Goal: Task Accomplishment & Management: Complete application form

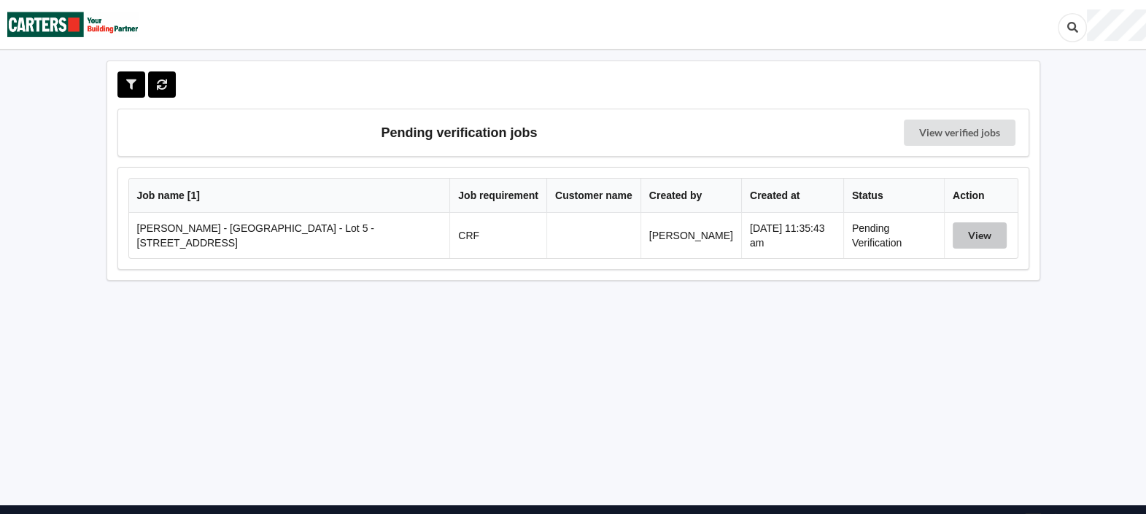
click at [984, 234] on button "View" at bounding box center [979, 235] width 54 height 26
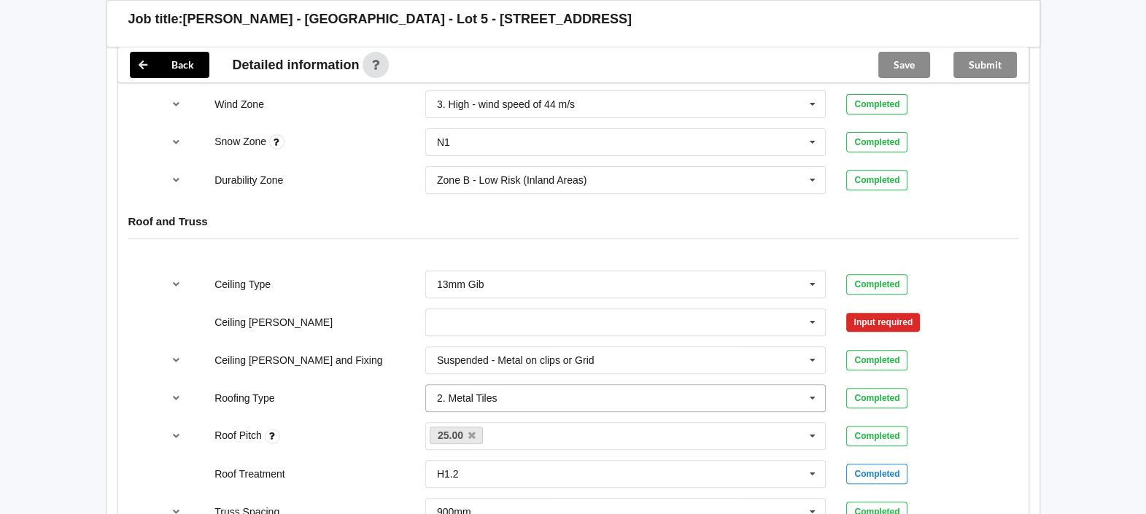
scroll to position [728, 0]
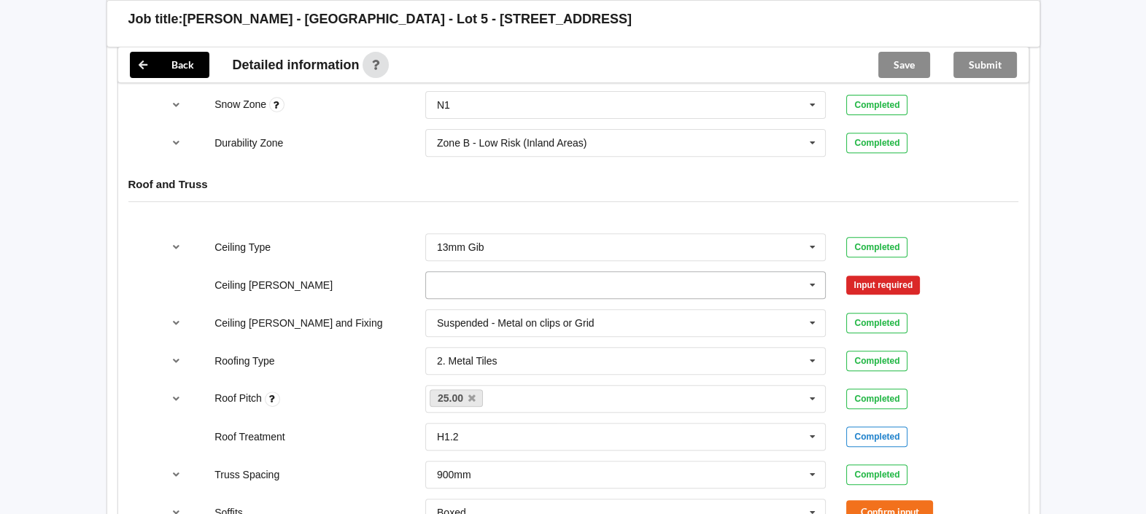
click at [815, 290] on icon at bounding box center [812, 285] width 22 height 27
click at [642, 280] on input "text" at bounding box center [627, 285] width 400 height 26
click at [569, 367] on div "600mm" at bounding box center [626, 365] width 400 height 27
click at [925, 285] on button "Confirm input" at bounding box center [889, 285] width 87 height 24
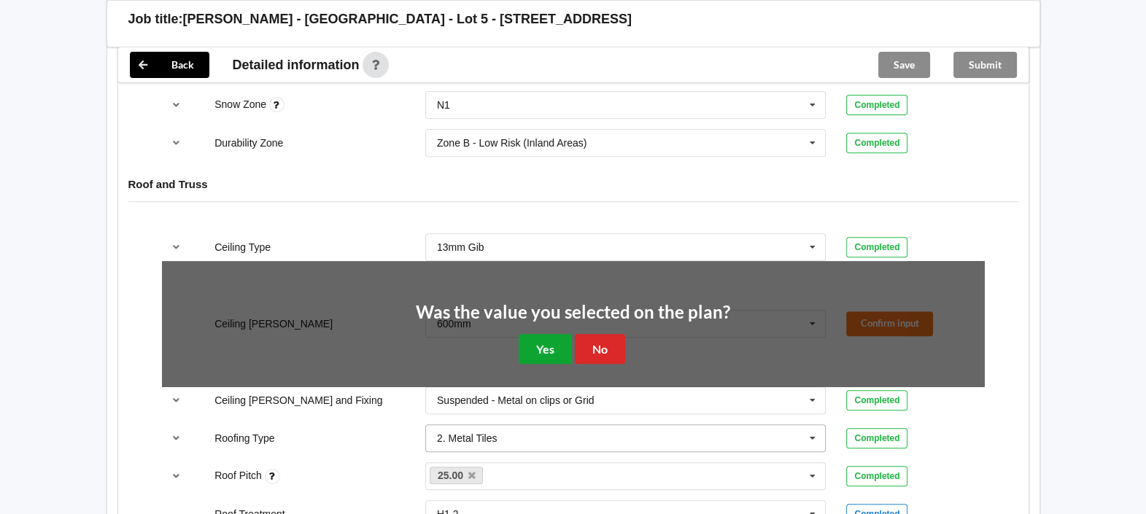
click at [551, 352] on button "Yes" at bounding box center [544, 349] width 53 height 30
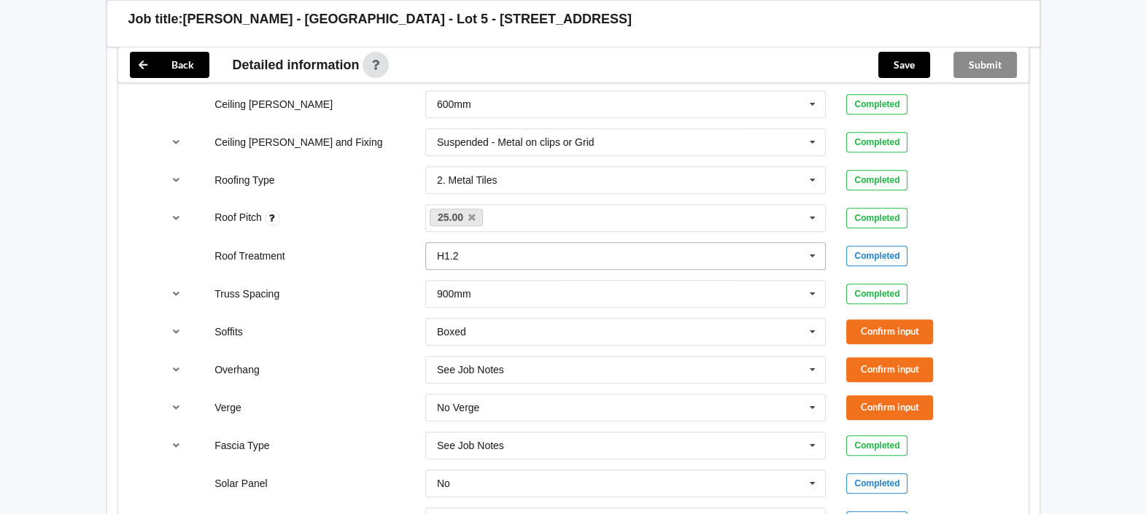
scroll to position [912, 0]
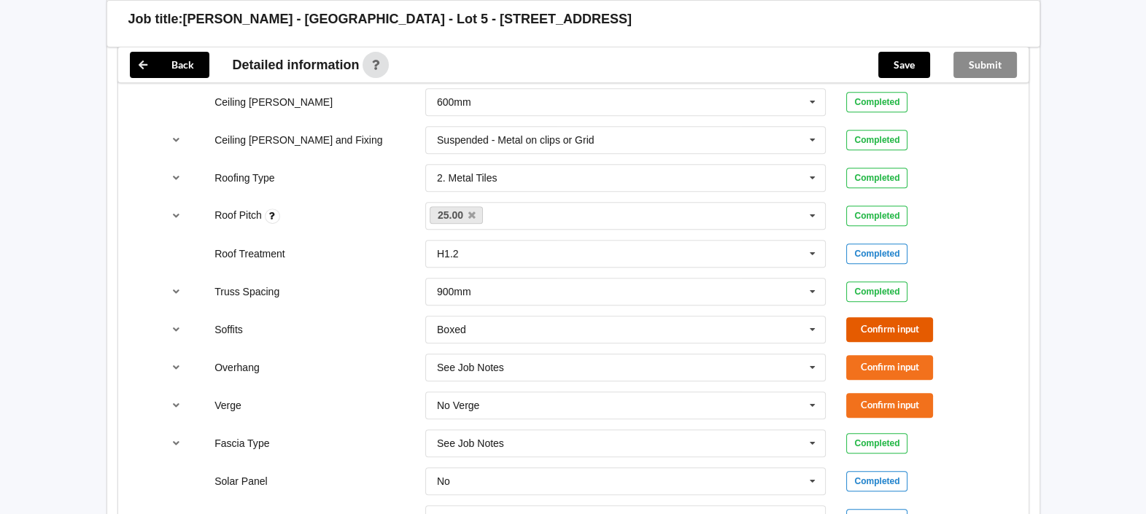
click at [904, 324] on button "Confirm input" at bounding box center [889, 329] width 87 height 24
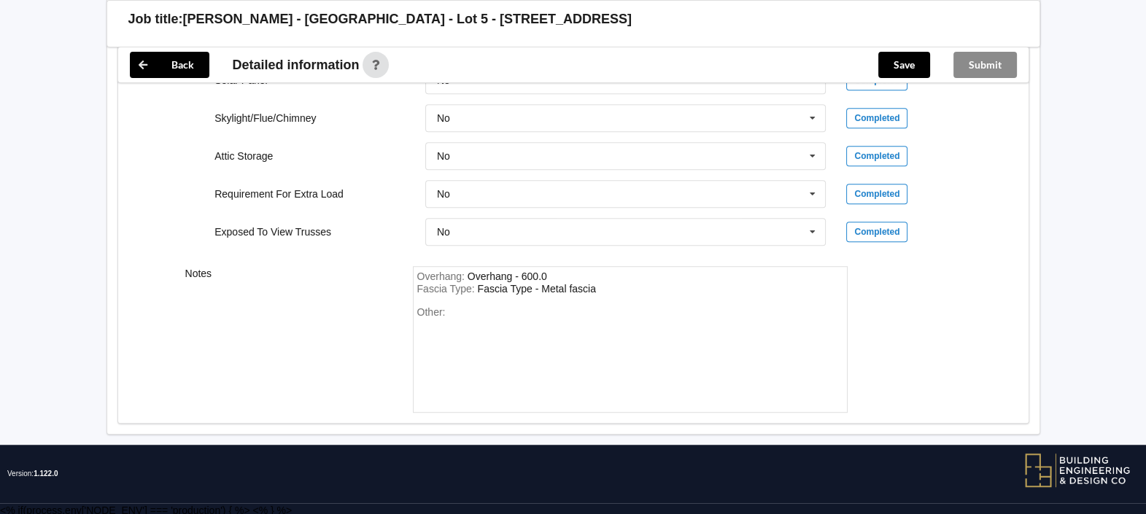
scroll to position [857, 0]
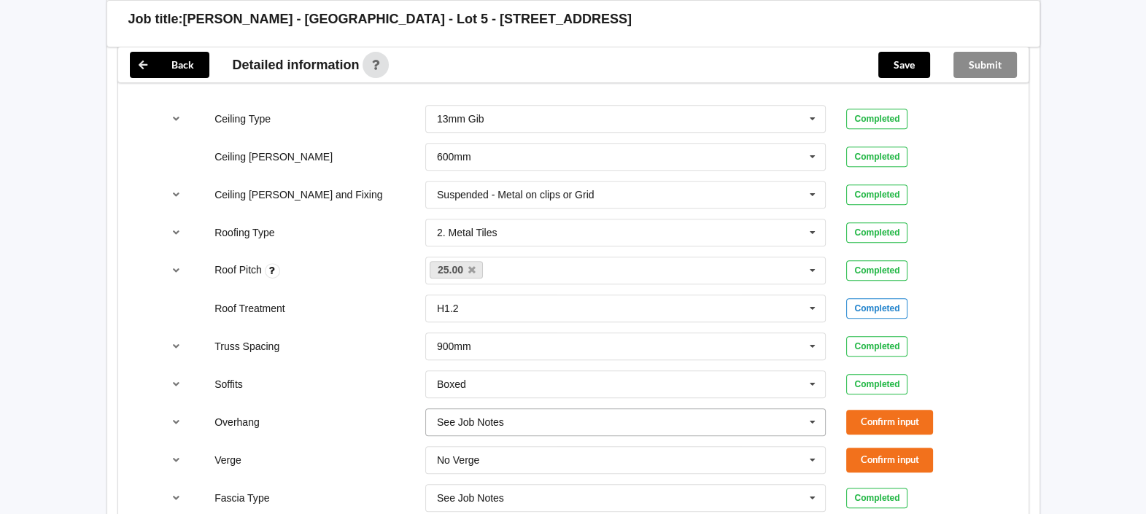
click at [519, 417] on input "text" at bounding box center [627, 422] width 400 height 26
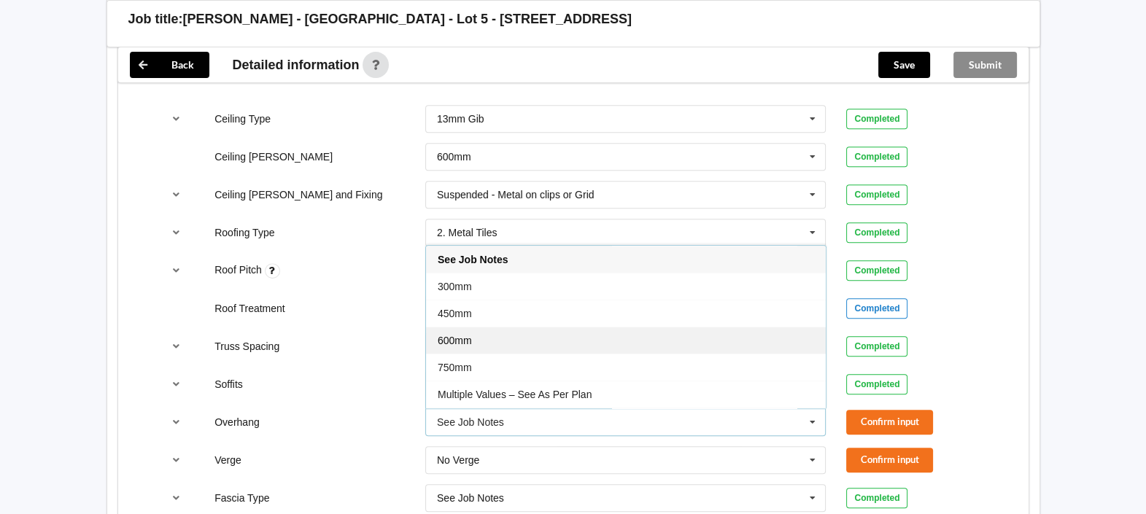
click at [511, 332] on div "600mm" at bounding box center [626, 340] width 400 height 27
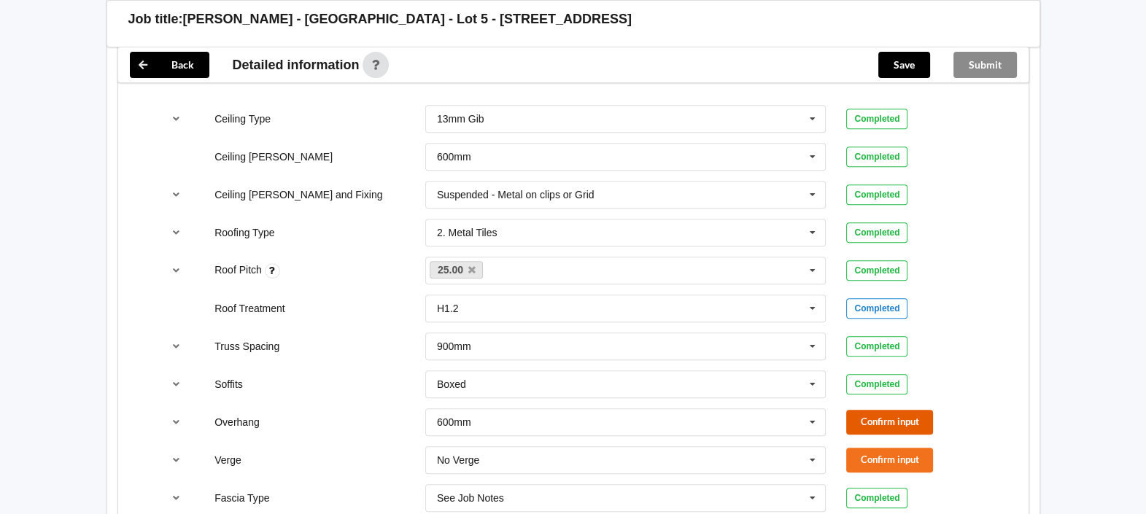
click at [897, 410] on button "Confirm input" at bounding box center [889, 422] width 87 height 24
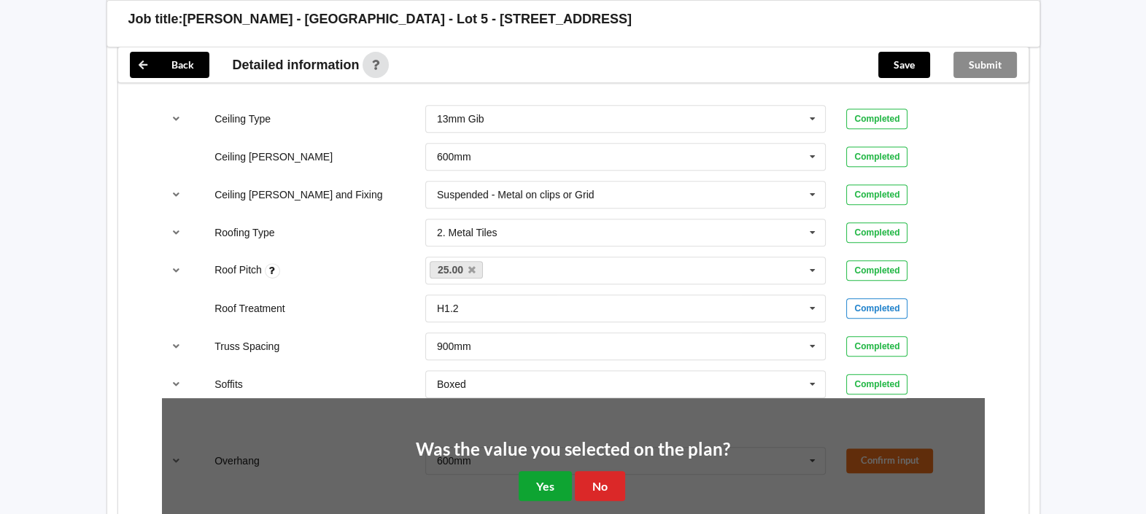
click at [540, 471] on button "Yes" at bounding box center [544, 486] width 53 height 30
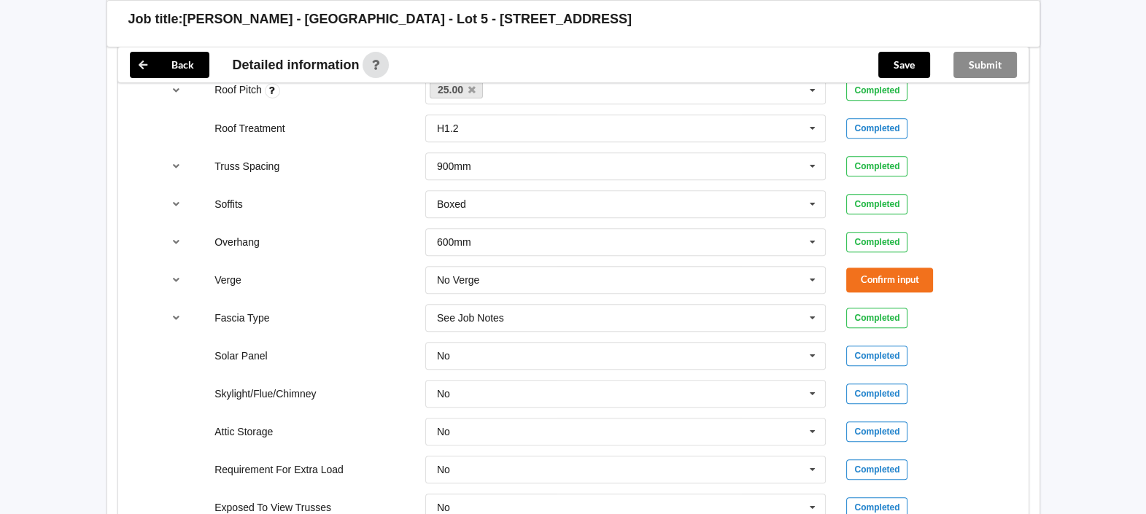
scroll to position [1039, 0]
click at [867, 282] on button "Confirm input" at bounding box center [889, 277] width 87 height 24
click at [817, 308] on icon at bounding box center [812, 316] width 22 height 27
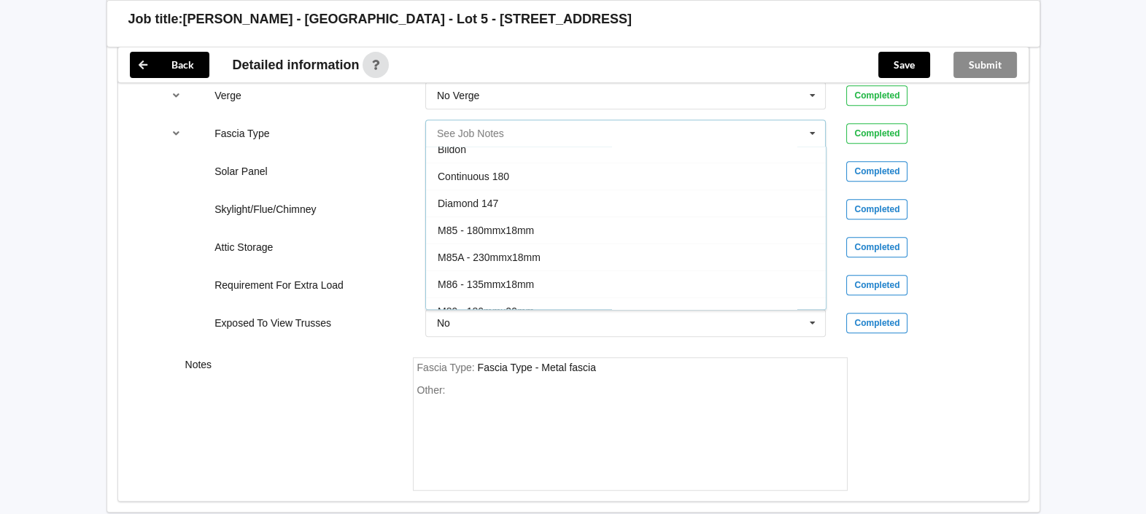
scroll to position [0, 0]
click at [975, 161] on div "Completed" at bounding box center [915, 171] width 138 height 20
drag, startPoint x: 656, startPoint y: 376, endPoint x: 664, endPoint y: 368, distance: 11.4
click at [664, 369] on div "Fascia Type : Fascia Type - Metal fascia Other:" at bounding box center [630, 424] width 435 height 134
click at [629, 367] on div "Fascia Type : Fascia Type - Metal fascia" at bounding box center [630, 368] width 426 height 13
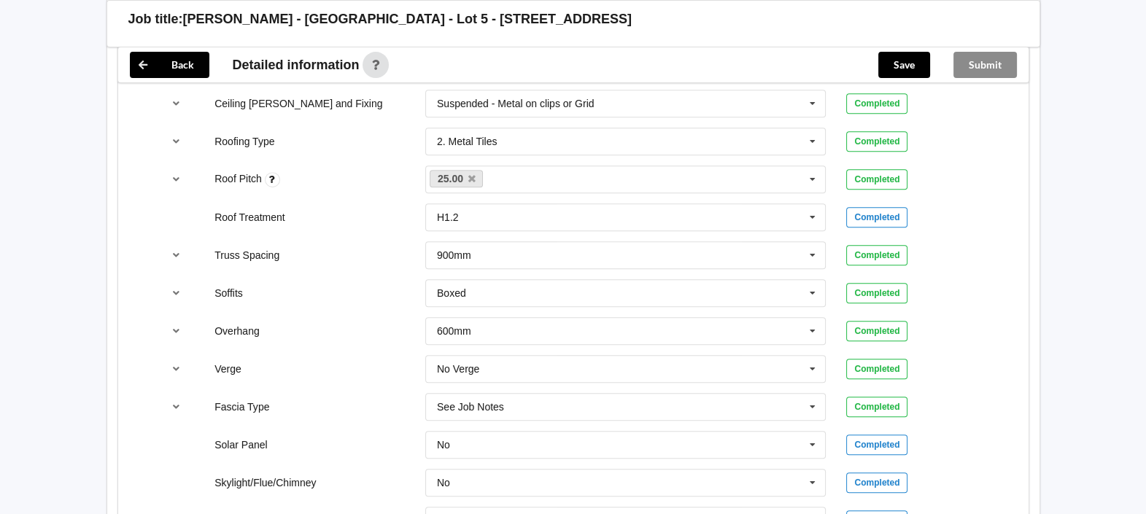
scroll to position [1130, 0]
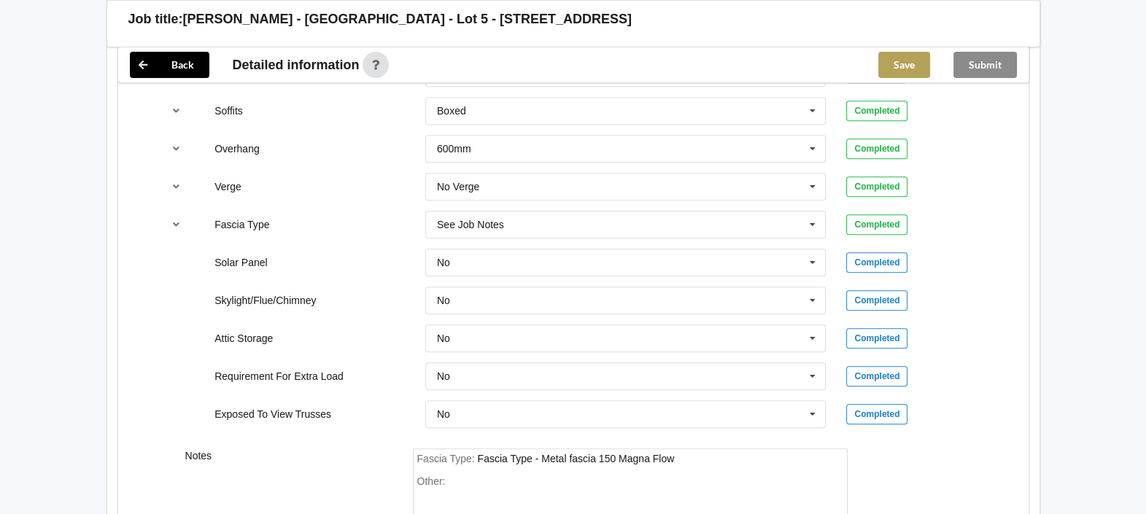
click at [902, 66] on button "Save" at bounding box center [904, 65] width 52 height 26
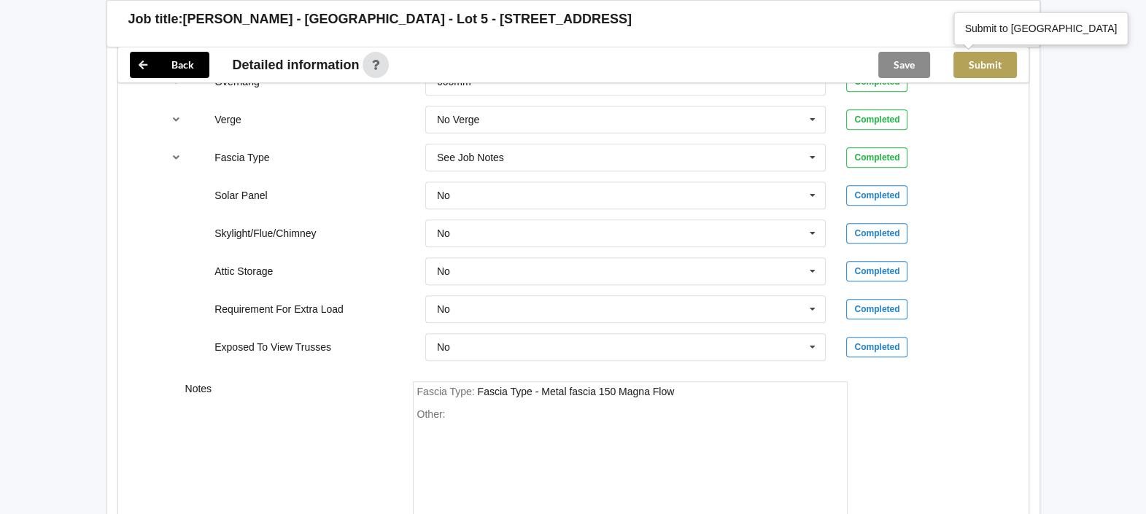
click at [991, 61] on button "Submit" at bounding box center [984, 65] width 63 height 26
